Goal: Task Accomplishment & Management: Use online tool/utility

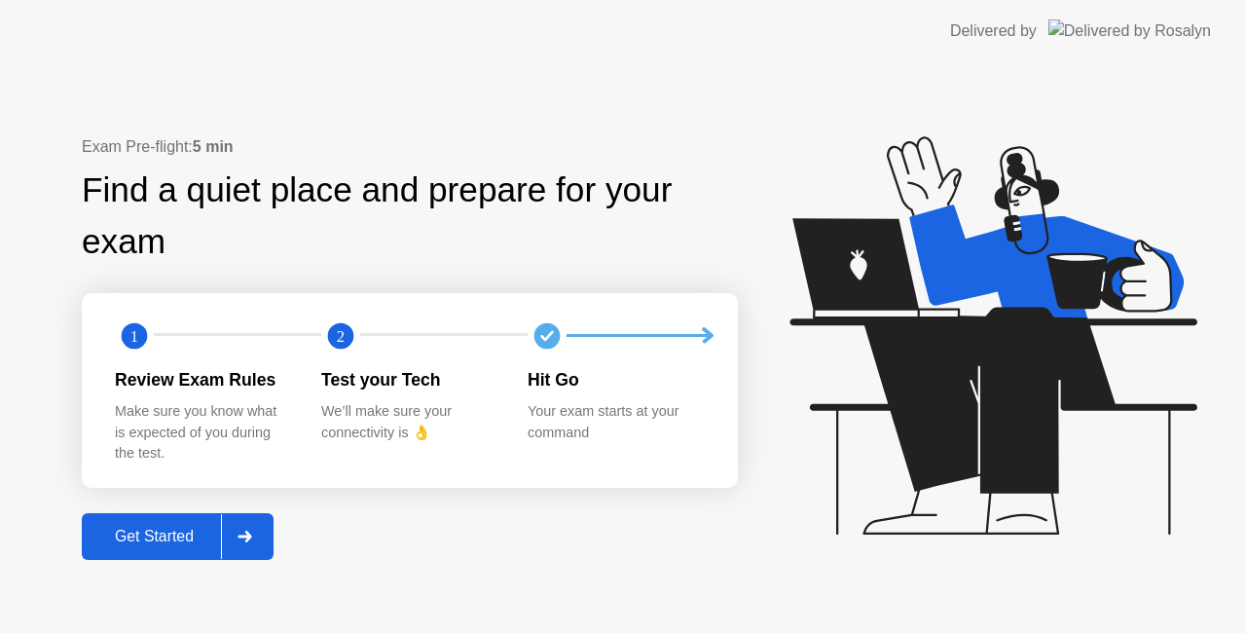
click at [169, 536] on div "Get Started" at bounding box center [154, 537] width 133 height 18
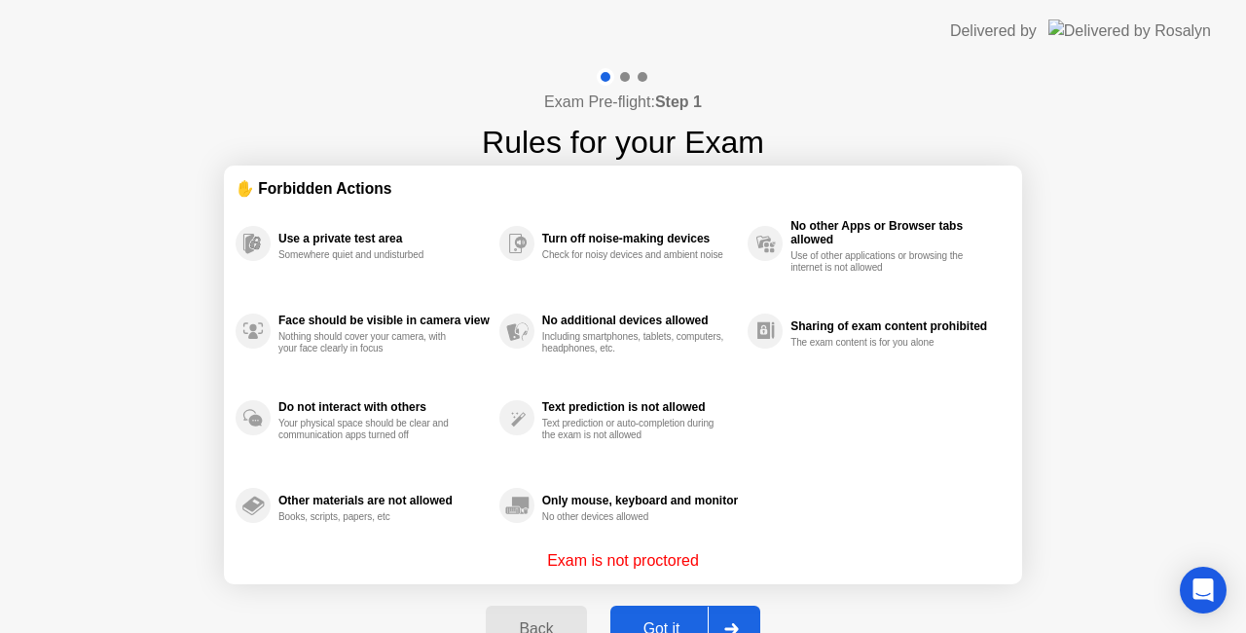
click at [681, 620] on div "Got it" at bounding box center [661, 629] width 91 height 18
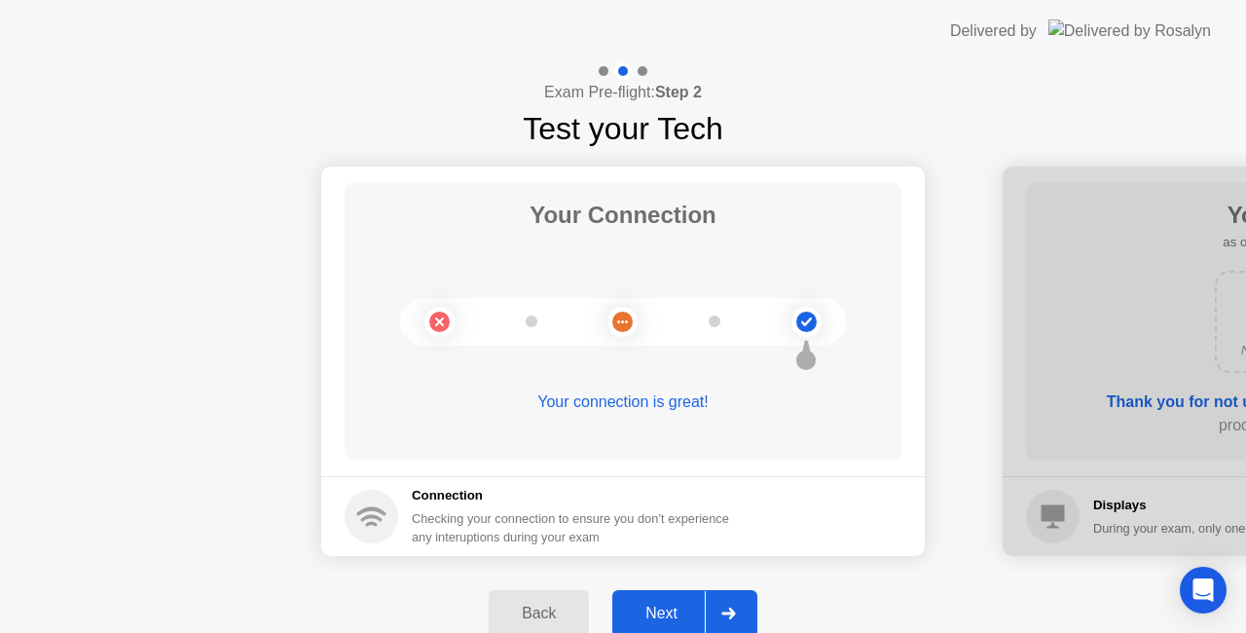
click at [689, 604] on div "Next" at bounding box center [661, 613] width 87 height 18
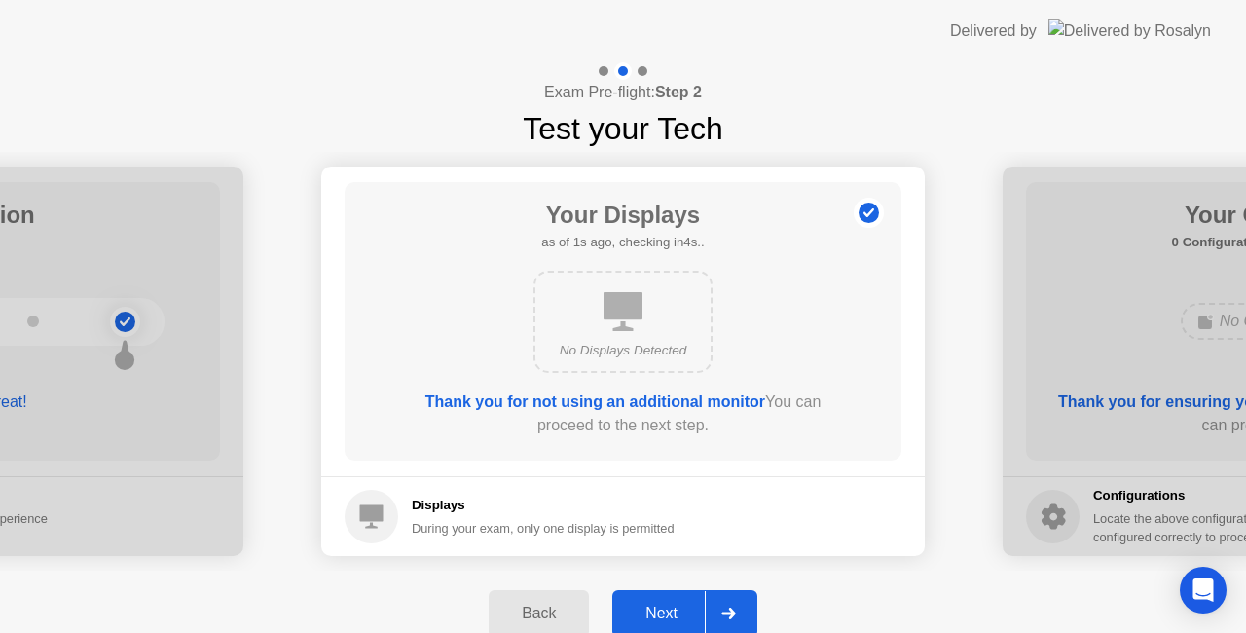
click at [689, 604] on div "Next" at bounding box center [661, 613] width 87 height 18
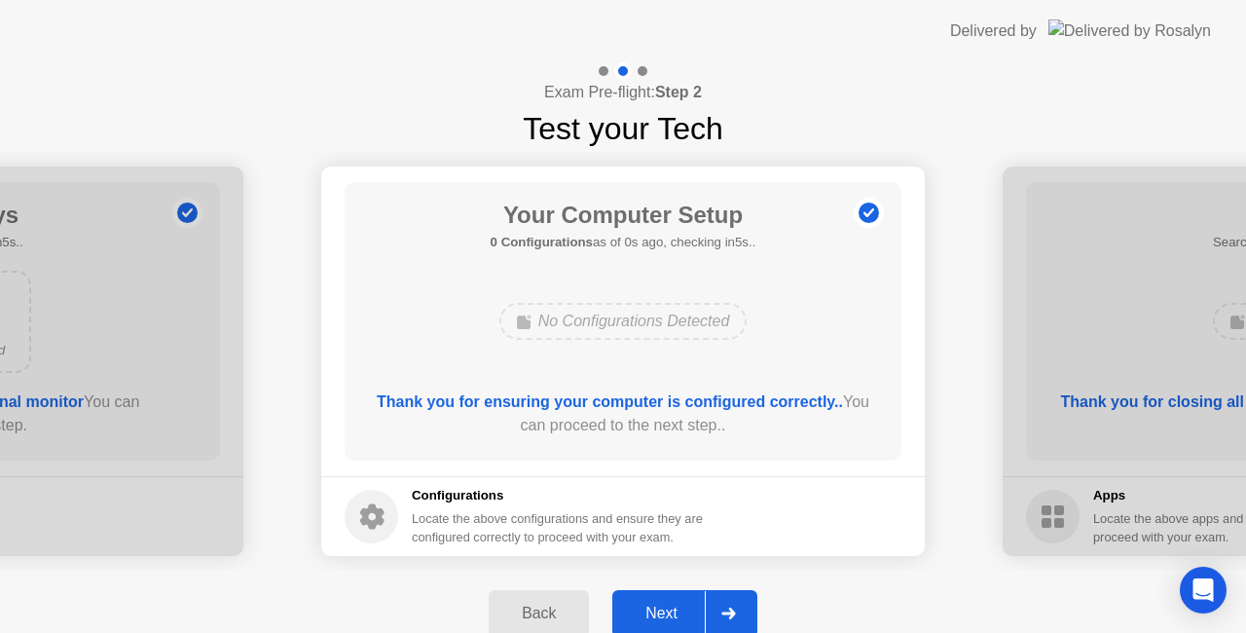
click at [689, 604] on div "Next" at bounding box center [661, 613] width 87 height 18
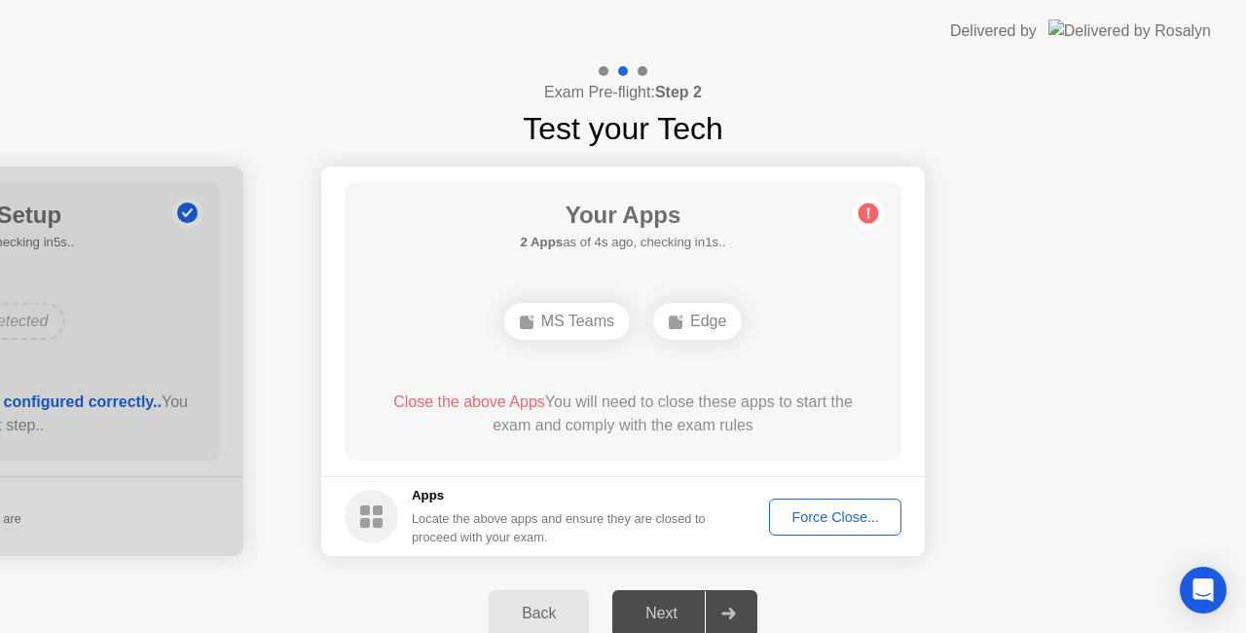
click at [832, 509] on div "Force Close..." at bounding box center [835, 517] width 119 height 16
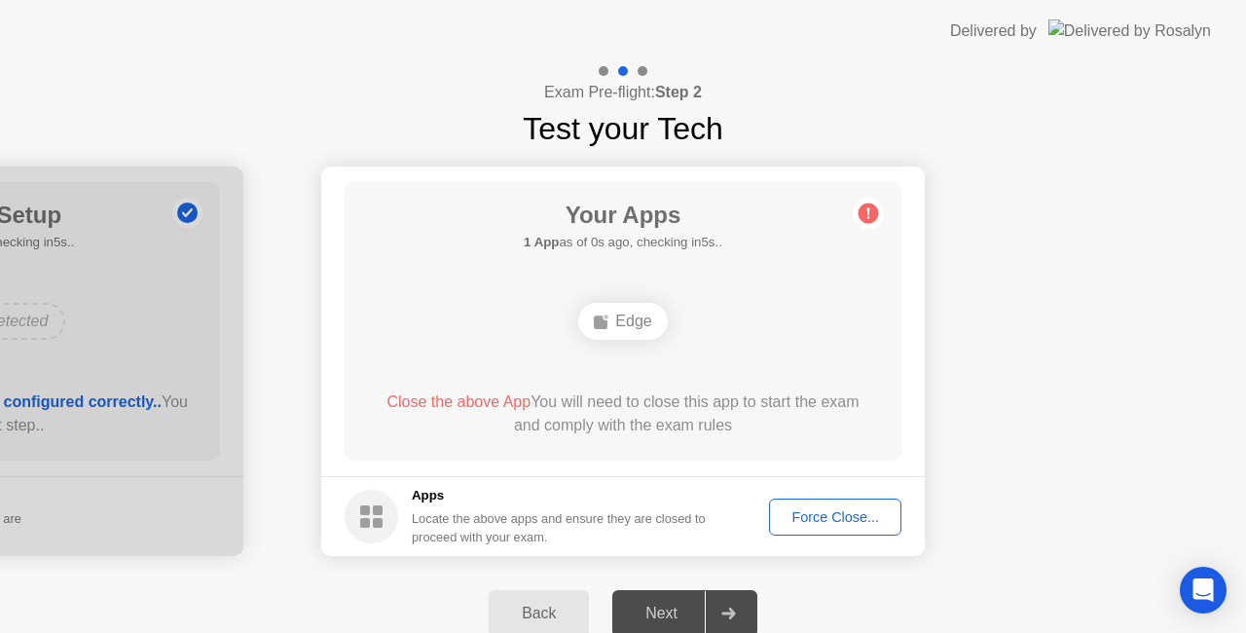
click at [818, 517] on div "Force Close..." at bounding box center [835, 517] width 119 height 16
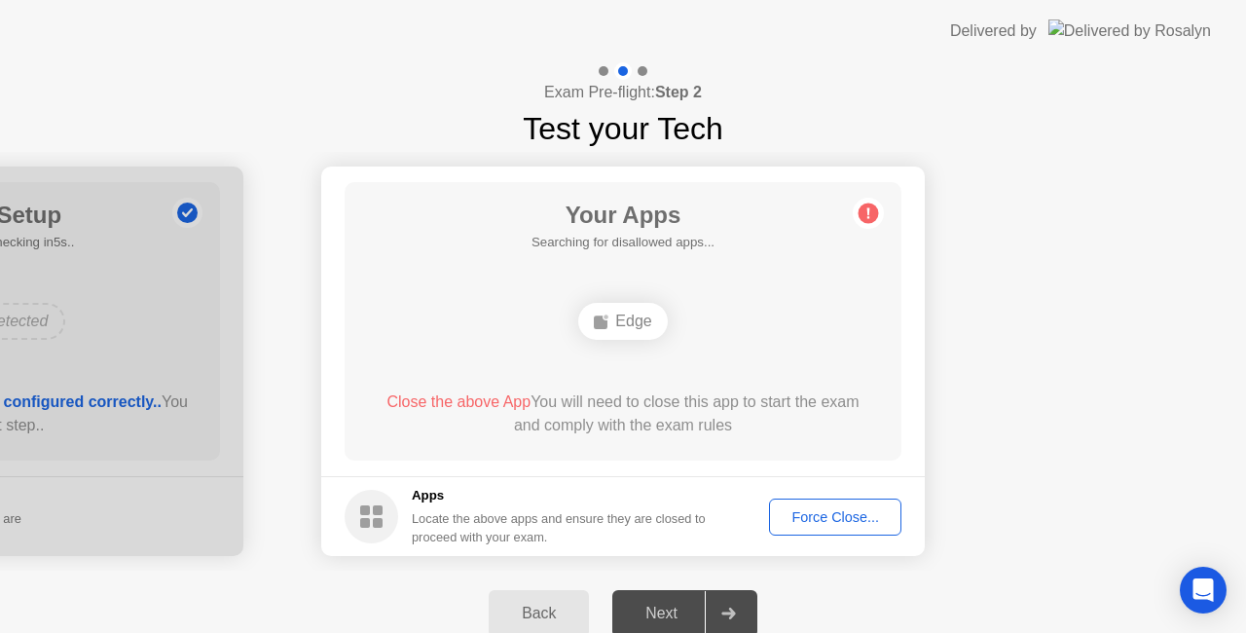
click at [853, 512] on div "Force Close..." at bounding box center [835, 517] width 119 height 16
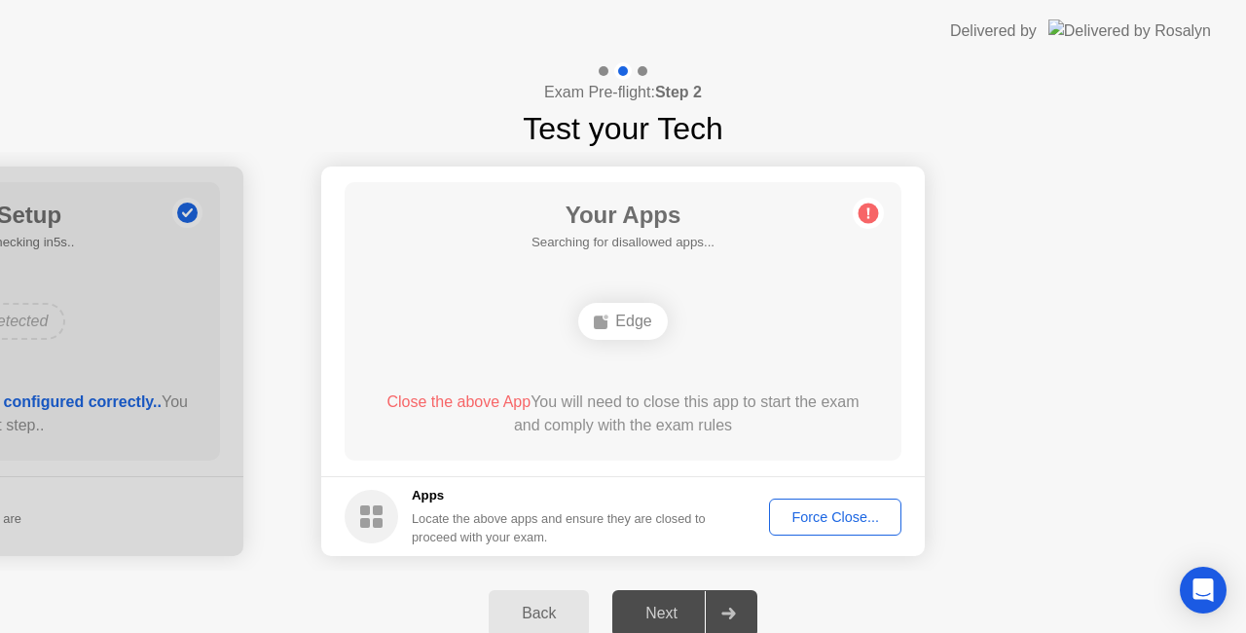
click at [813, 516] on div "Force Close..." at bounding box center [835, 517] width 119 height 16
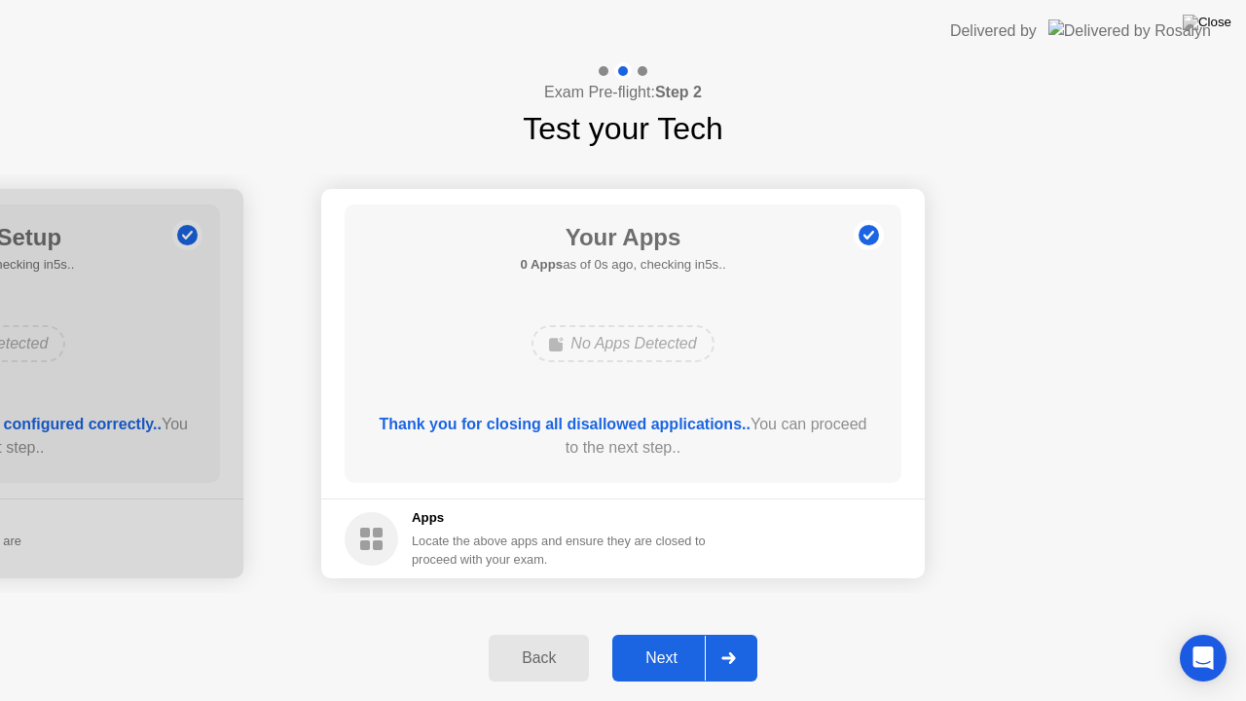
click at [664, 632] on div "Next" at bounding box center [661, 658] width 87 height 18
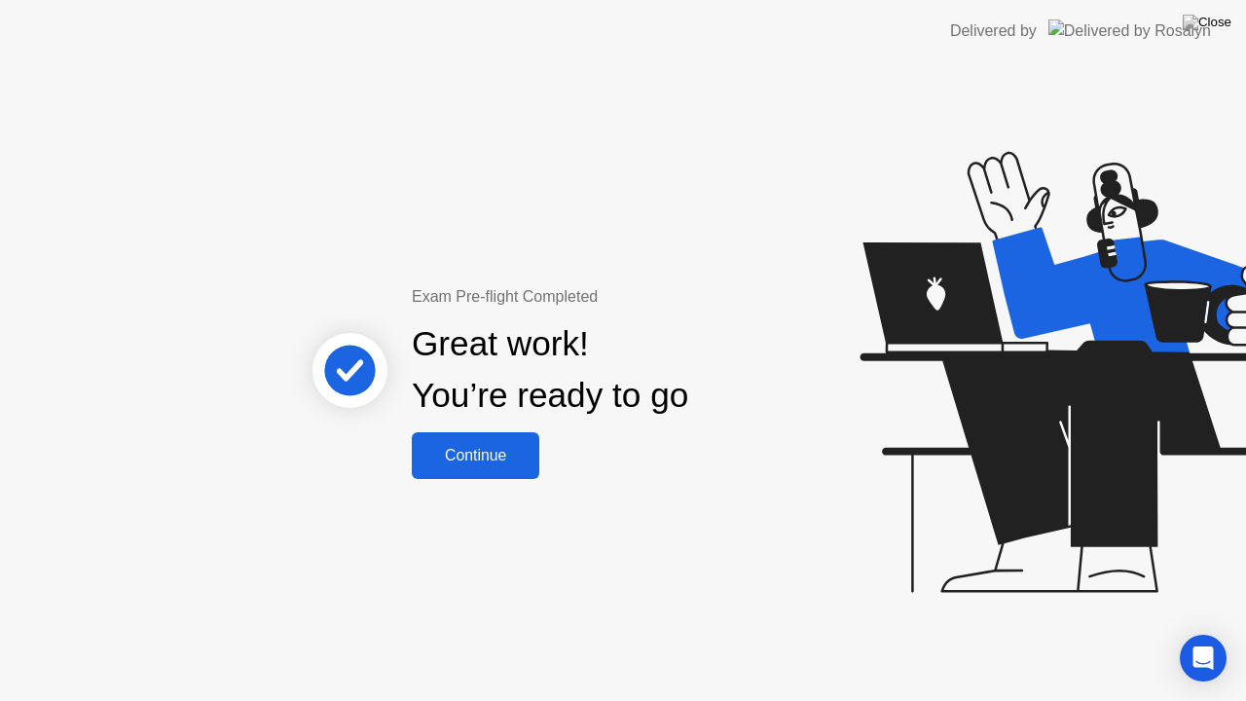
click at [498, 463] on div "Continue" at bounding box center [476, 456] width 116 height 18
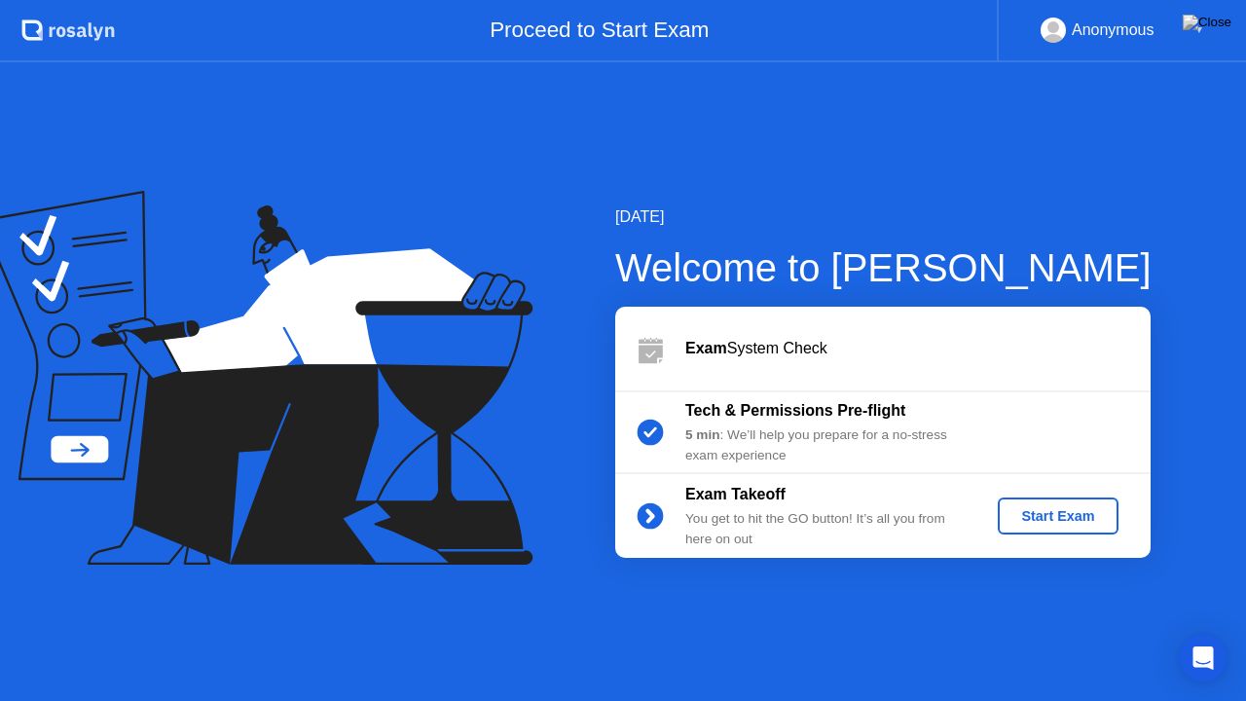
click at [1028, 502] on button "Start Exam" at bounding box center [1058, 515] width 120 height 37
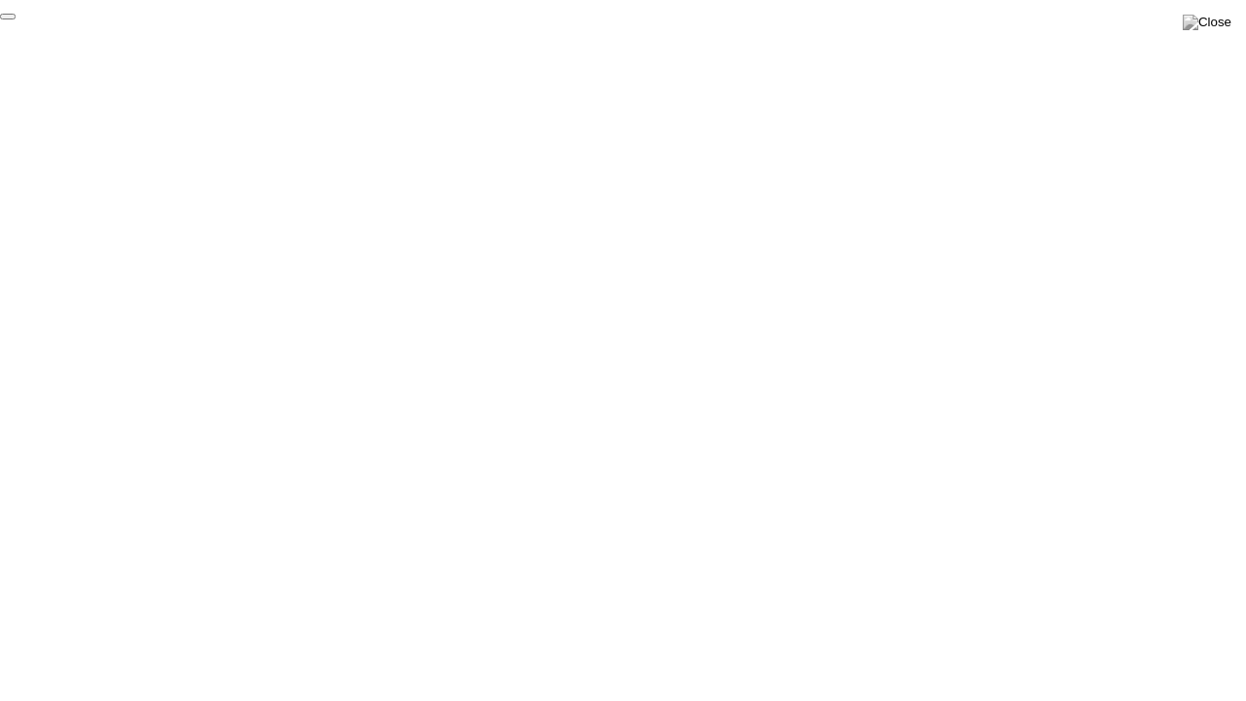
click div "End Proctoring Session"
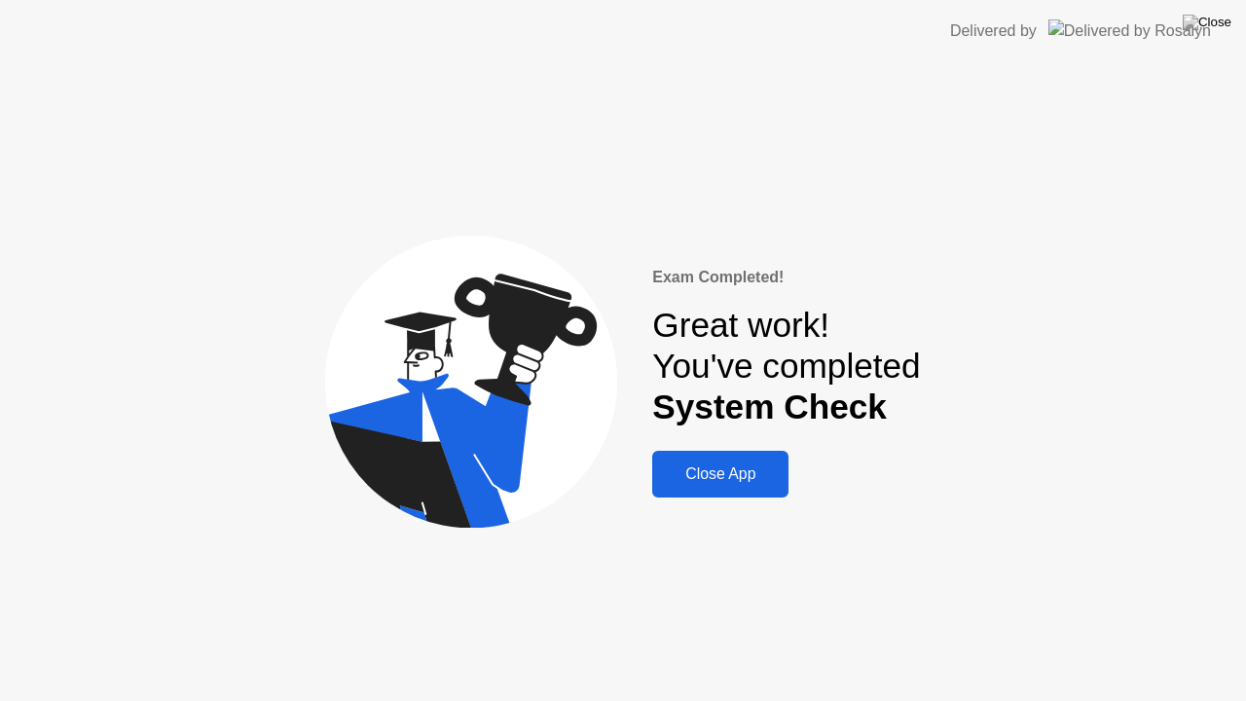
click at [736, 469] on div "Close App" at bounding box center [720, 474] width 125 height 18
